Goal: Find specific page/section: Find specific page/section

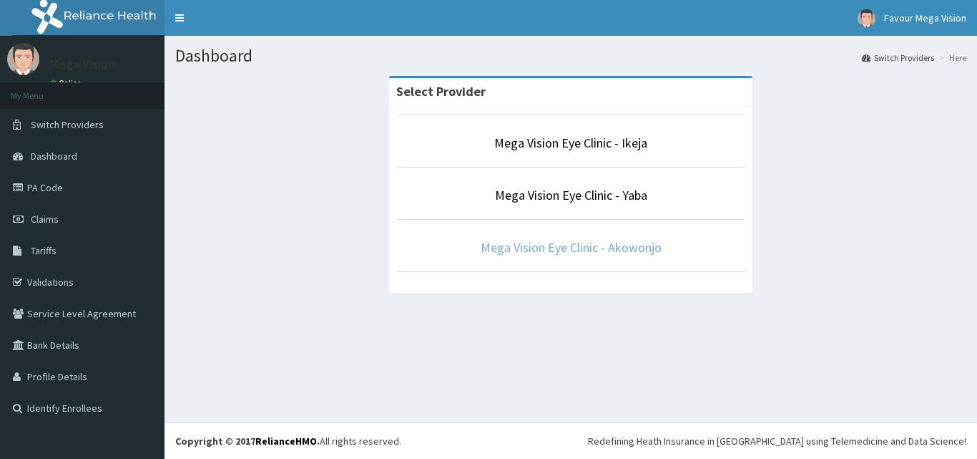
click at [546, 246] on link "Mega Vision Eye Clinic - Akowonjo" at bounding box center [571, 247] width 181 height 16
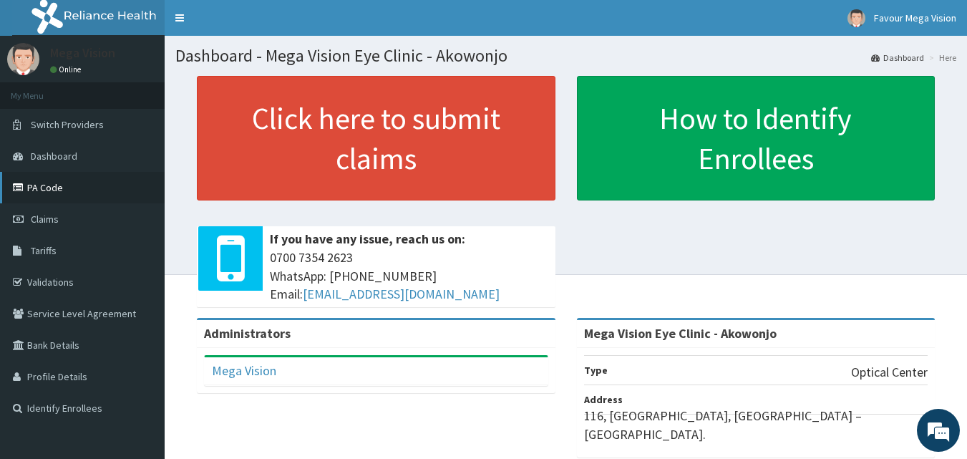
click at [53, 184] on link "PA Code" at bounding box center [82, 187] width 165 height 31
